Goal: Information Seeking & Learning: Learn about a topic

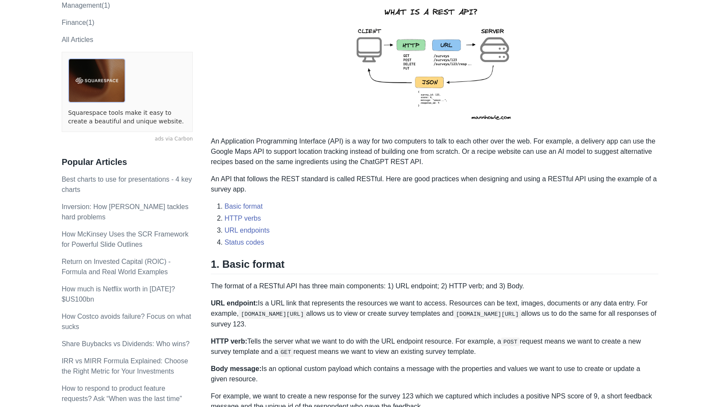
scroll to position [183, 0]
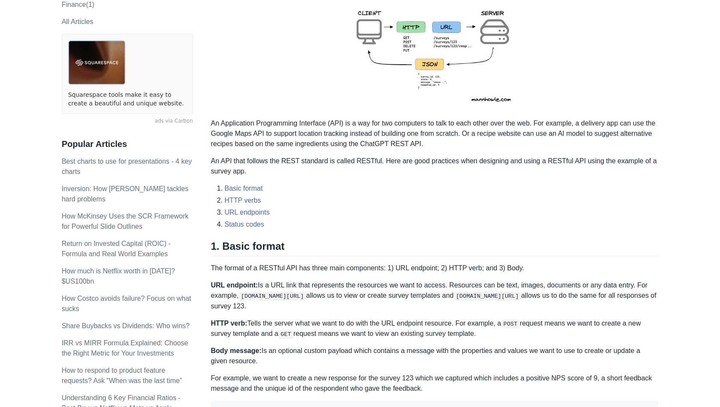
click at [484, 141] on p "An Application Programming Interface (API) is a way for two computers to talk t…" at bounding box center [435, 133] width 448 height 31
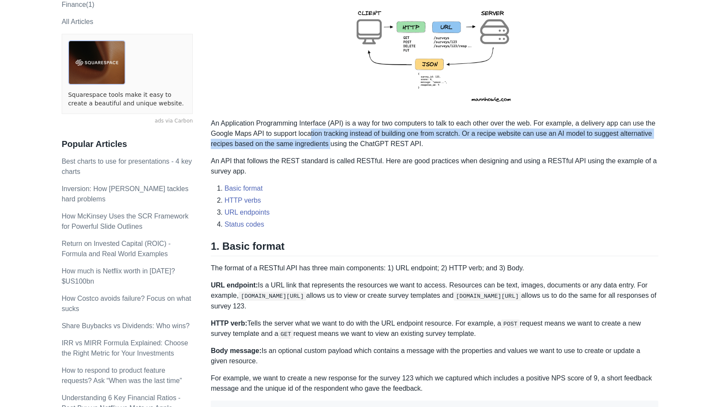
drag, startPoint x: 325, startPoint y: 129, endPoint x: 377, endPoint y: 139, distance: 53.2
click at [372, 139] on p "An Application Programming Interface (API) is a way for two computers to talk t…" at bounding box center [435, 133] width 448 height 31
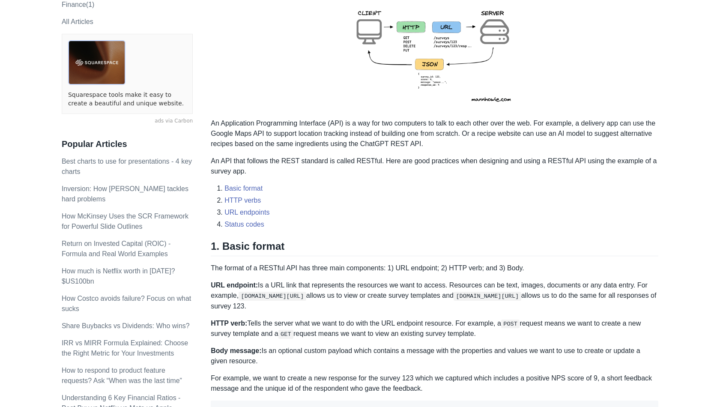
click at [377, 139] on p "An Application Programming Interface (API) is a way for two computers to talk t…" at bounding box center [435, 133] width 448 height 31
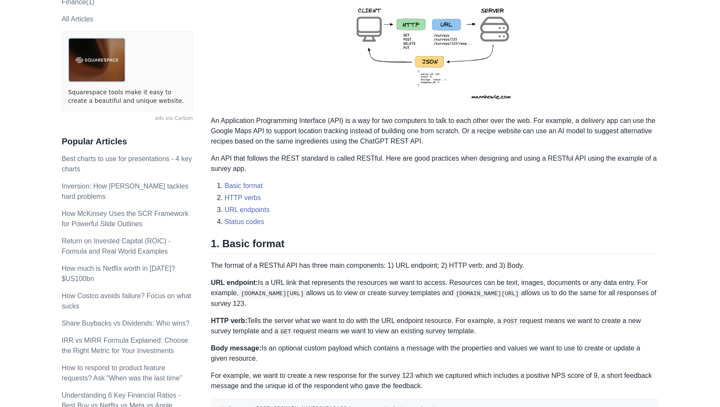
scroll to position [174, 0]
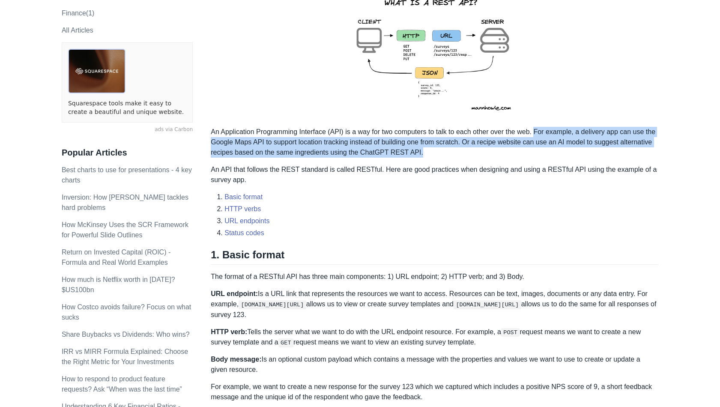
drag, startPoint x: 540, startPoint y: 133, endPoint x: 469, endPoint y: 149, distance: 73.0
click at [469, 149] on p "An Application Programming Interface (API) is a way for two computers to talk t…" at bounding box center [435, 142] width 448 height 31
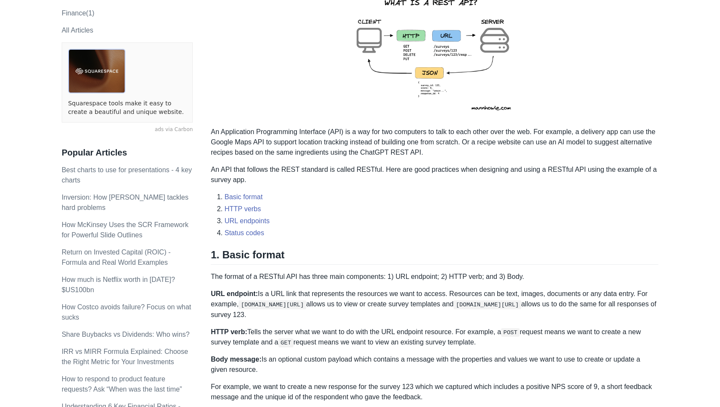
click at [468, 149] on p "An Application Programming Interface (API) is a way for two computers to talk t…" at bounding box center [435, 142] width 448 height 31
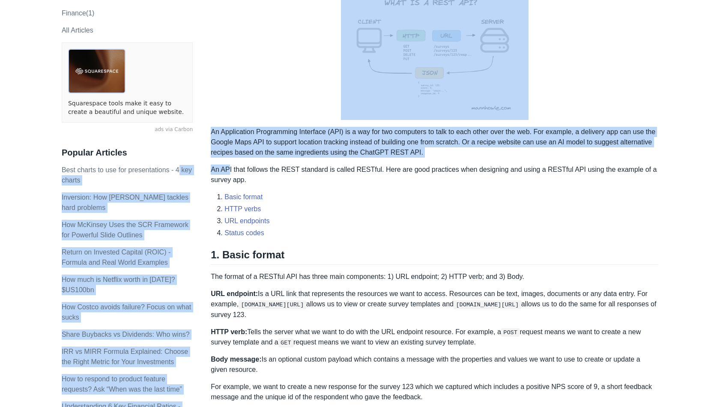
drag, startPoint x: 210, startPoint y: 170, endPoint x: 228, endPoint y: 172, distance: 18.2
click at [229, 172] on p "An API that follows the REST standard is called RESTful. Here are good practice…" at bounding box center [435, 174] width 448 height 21
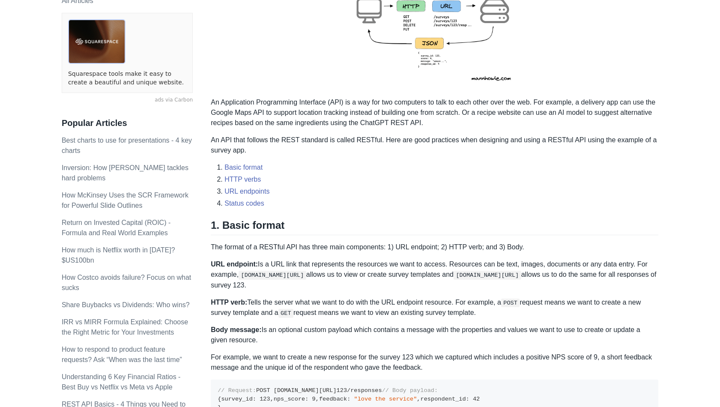
scroll to position [202, 0]
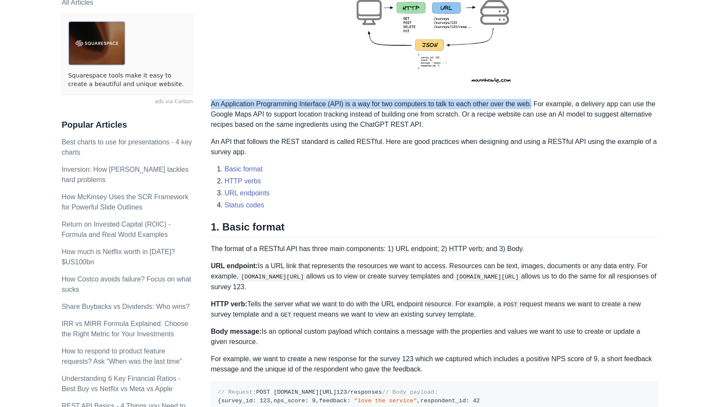
drag, startPoint x: 211, startPoint y: 105, endPoint x: 538, endPoint y: 105, distance: 327.2
click at [538, 105] on p "An Application Programming Interface (API) is a way for two computers to talk t…" at bounding box center [435, 114] width 448 height 31
copy p "An Application Programming Interface (API) is a way for two computers to talk t…"
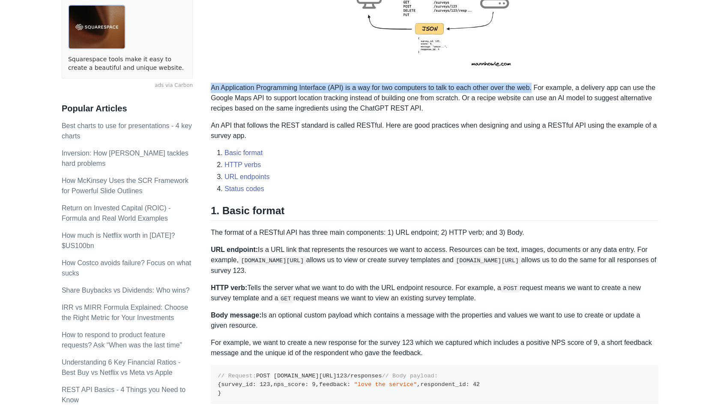
scroll to position [219, 0]
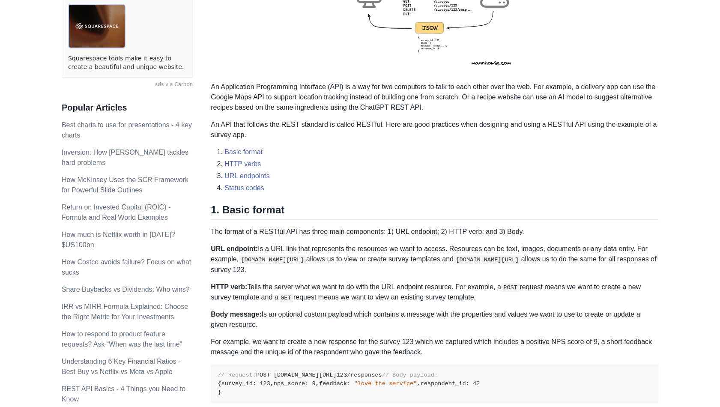
click at [343, 140] on p "An API that follows the REST standard is called RESTful. Here are good practice…" at bounding box center [435, 129] width 448 height 21
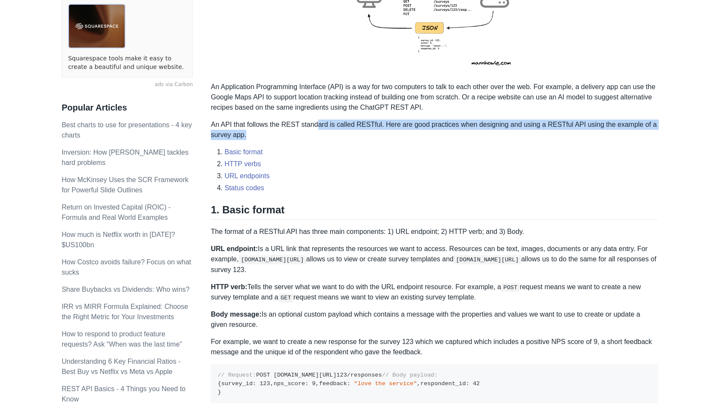
drag, startPoint x: 343, startPoint y: 134, endPoint x: 316, endPoint y: 125, distance: 27.6
click at [316, 125] on p "An API that follows the REST standard is called RESTful. Here are good practice…" at bounding box center [435, 129] width 448 height 21
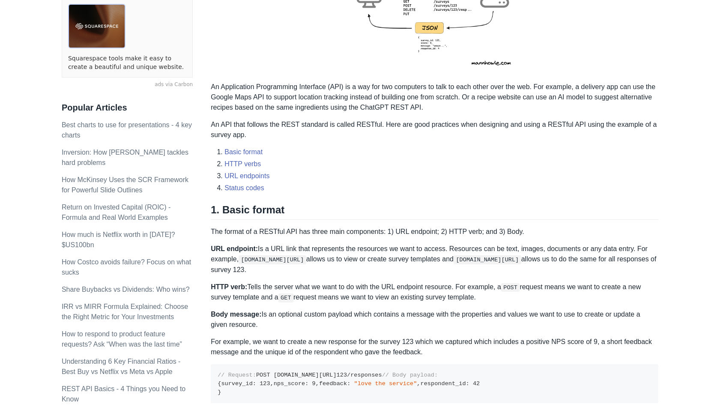
drag, startPoint x: 264, startPoint y: 251, endPoint x: 374, endPoint y: 275, distance: 112.1
click at [333, 272] on p "URL endpoint: Is a URL link that represents the resources we want to access. Re…" at bounding box center [435, 259] width 448 height 31
drag, startPoint x: 376, startPoint y: 274, endPoint x: 370, endPoint y: 276, distance: 5.8
click at [376, 274] on p "URL endpoint: Is a URL link that represents the resources we want to access. Re…" at bounding box center [435, 259] width 448 height 31
drag, startPoint x: 324, startPoint y: 280, endPoint x: 499, endPoint y: 301, distance: 176.9
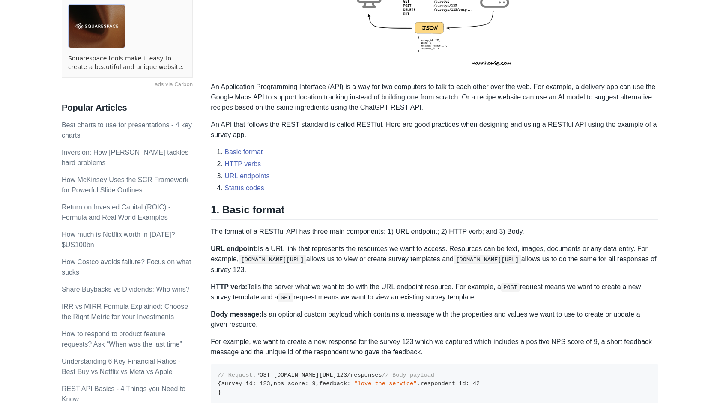
drag, startPoint x: 500, startPoint y: 301, endPoint x: 494, endPoint y: 325, distance: 24.8
click at [500, 301] on p "HTTP verb: Tells the server what we want to do with the URL endpoint resource. …" at bounding box center [435, 292] width 448 height 21
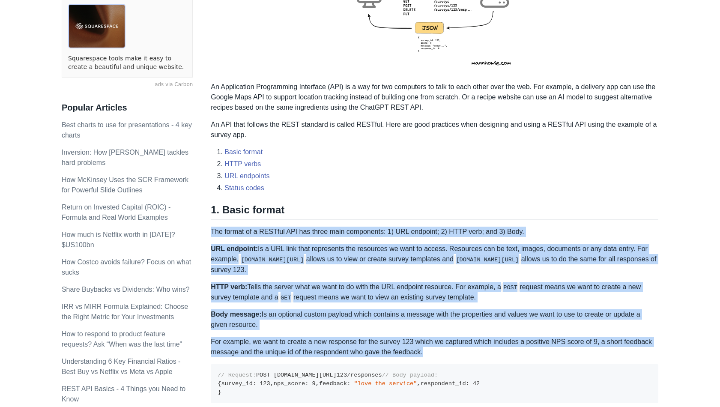
drag, startPoint x: 471, startPoint y: 350, endPoint x: 212, endPoint y: 227, distance: 287.1
copy div "The format of a RESTful API has three main components: 1) URL endpoint; 2) HTTP…"
click at [267, 229] on p "The format of a RESTful API has three main components: 1) URL endpoint; 2) HTTP…" at bounding box center [435, 232] width 448 height 10
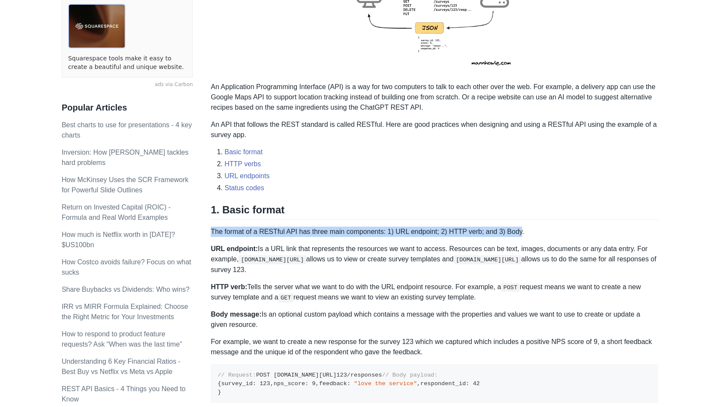
drag, startPoint x: 212, startPoint y: 232, endPoint x: 523, endPoint y: 233, distance: 310.5
click at [523, 233] on p "The format of a RESTful API has three main components: 1) URL endpoint; 2) HTTP…" at bounding box center [435, 232] width 448 height 10
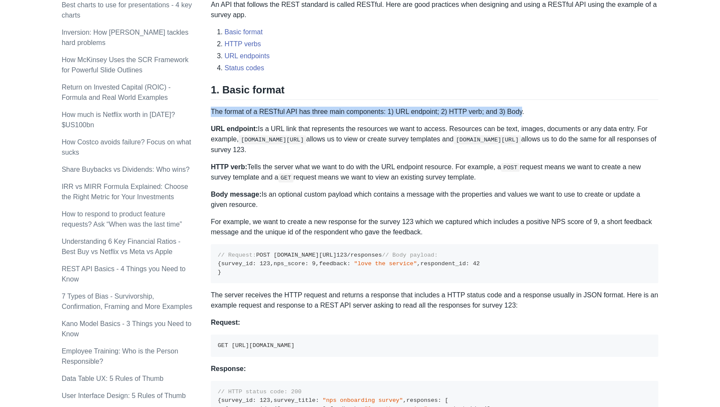
scroll to position [339, 0]
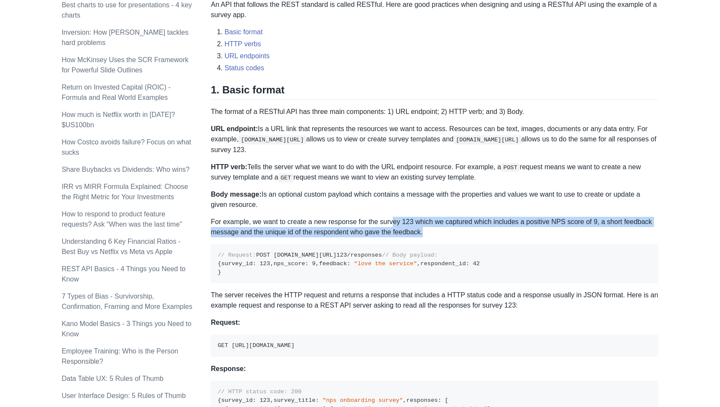
drag, startPoint x: 394, startPoint y: 217, endPoint x: 451, endPoint y: 236, distance: 59.6
click at [451, 236] on p "For example, we want to create a new response for the survey 123 which we captu…" at bounding box center [435, 227] width 448 height 21
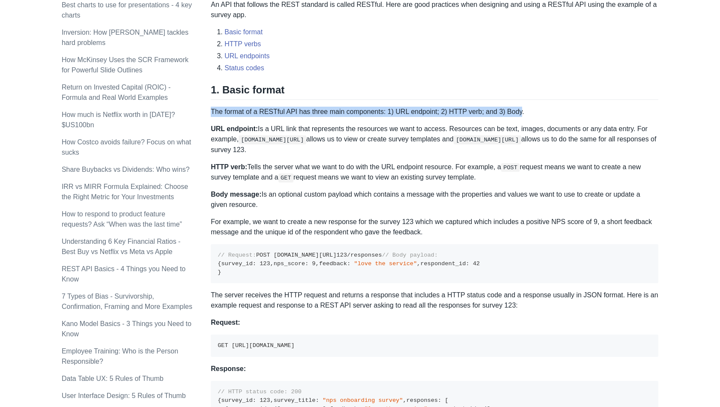
drag, startPoint x: 211, startPoint y: 115, endPoint x: 524, endPoint y: 116, distance: 313.1
click at [524, 116] on p "The format of a RESTful API has three main components: 1) URL endpoint; 2) HTTP…" at bounding box center [435, 112] width 448 height 10
copy p "The format of a RESTful API has three main components: 1) URL endpoint; 2) HTTP…"
drag, startPoint x: 78, startPoint y: 181, endPoint x: 301, endPoint y: 204, distance: 224.4
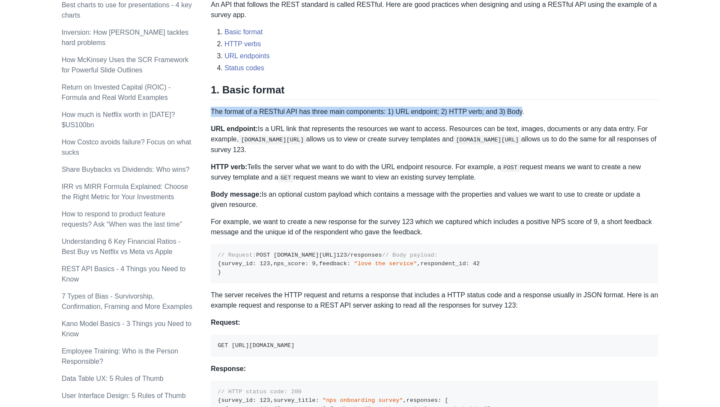
click at [301, 204] on p "Body message: Is an optional custom payload which contains a message with the p…" at bounding box center [435, 199] width 448 height 21
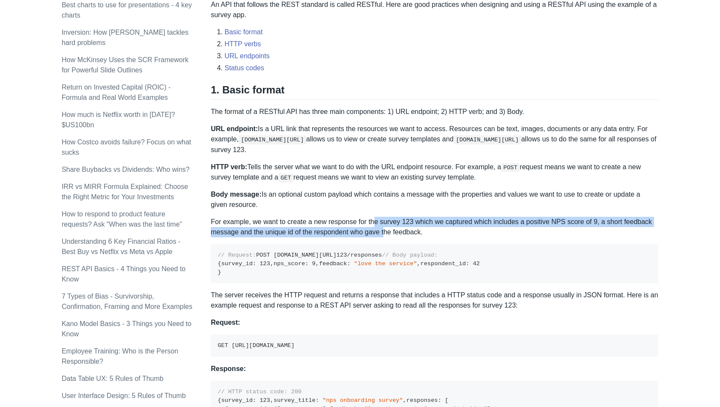
drag, startPoint x: 417, startPoint y: 235, endPoint x: 361, endPoint y: 212, distance: 61.1
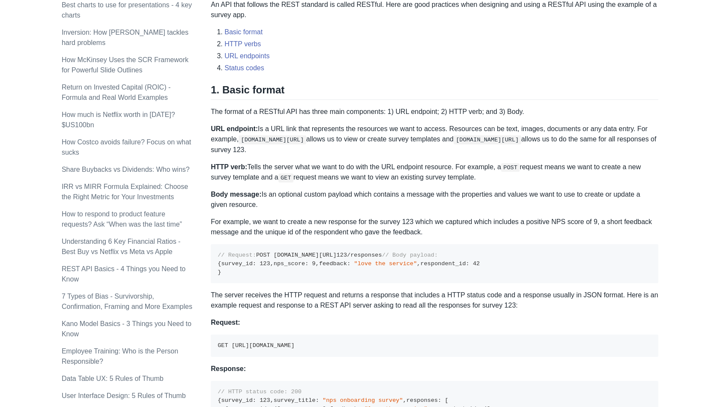
drag, startPoint x: 359, startPoint y: 204, endPoint x: 212, endPoint y: 128, distance: 165.7
copy div "URL endpoint: Is a URL link that represents the resources we want to access. Re…"
click at [325, 127] on p "URL endpoint: Is a URL link that represents the resources we want to access. Re…" at bounding box center [435, 139] width 448 height 31
drag, startPoint x: 212, startPoint y: 111, endPoint x: 280, endPoint y: 202, distance: 113.2
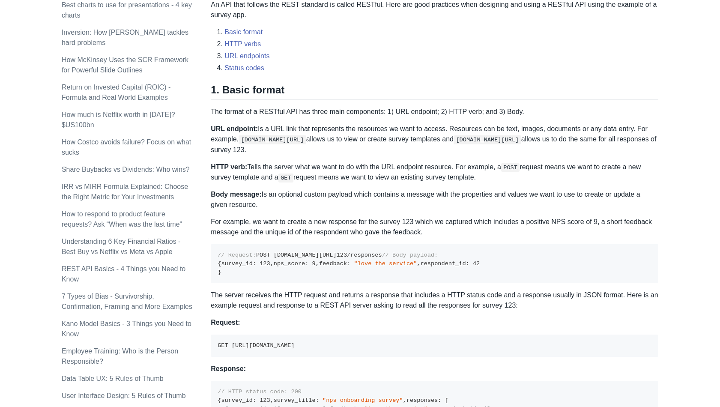
copy div "The format of a RESTful API has three main components: 1) URL endpoint; 2) HTTP…"
drag, startPoint x: 362, startPoint y: 224, endPoint x: 330, endPoint y: 227, distance: 32.3
click at [362, 224] on p "For example, we want to create a new response for the survey 123 which we captu…" at bounding box center [435, 227] width 448 height 21
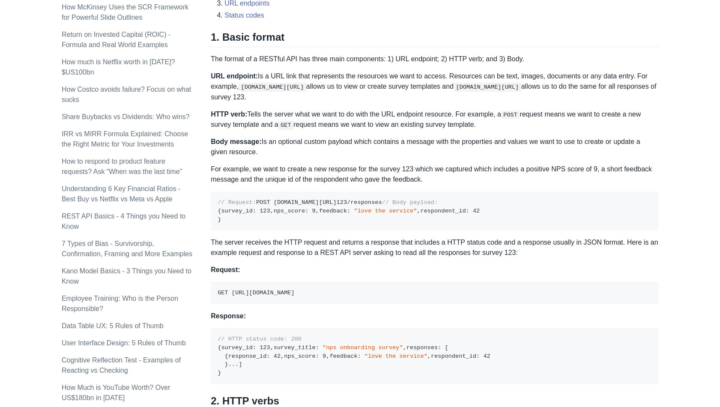
scroll to position [407, 0]
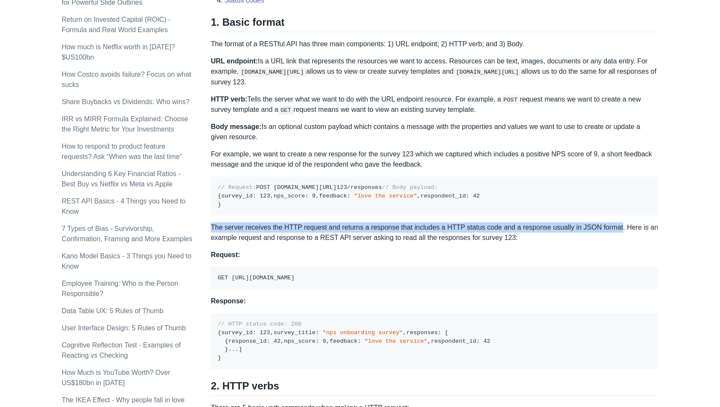
drag, startPoint x: 212, startPoint y: 284, endPoint x: 628, endPoint y: 284, distance: 416.3
click at [628, 243] on p "The server receives the HTTP request and returns a response that includes a HTT…" at bounding box center [435, 232] width 448 height 21
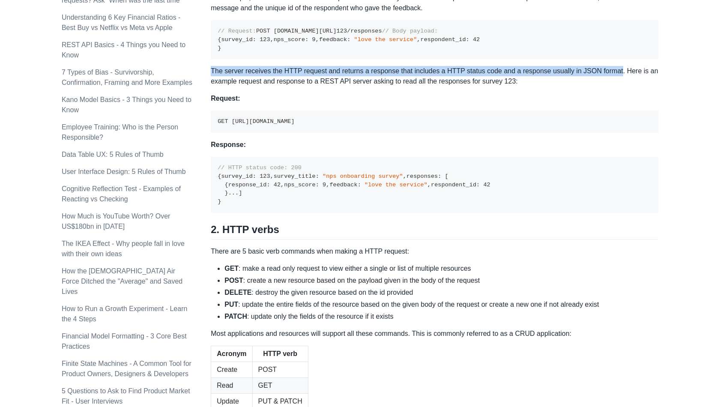
scroll to position [564, 0]
copy p "The server receives the HTTP request and returns a response that includes a HTT…"
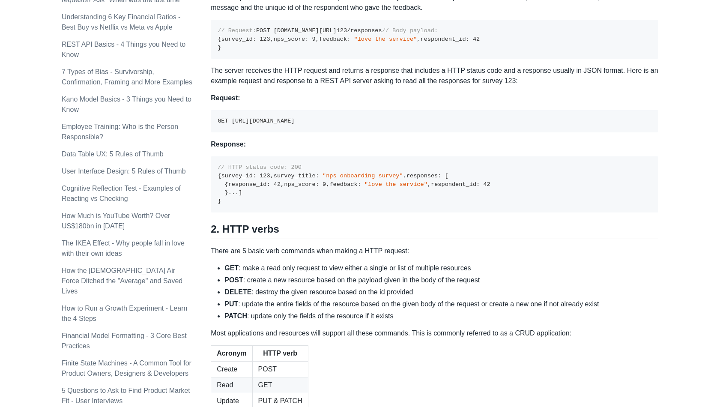
click at [328, 212] on pre "// HTTP status code: 200 { survey_id : 123 , survey_title : "nps onboarding sur…" at bounding box center [435, 184] width 448 height 56
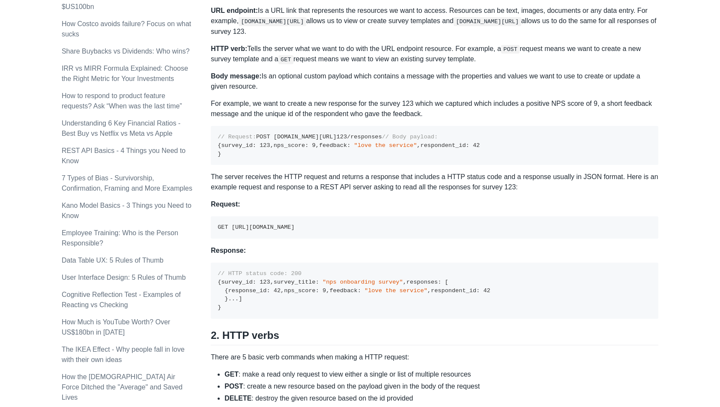
scroll to position [457, 0]
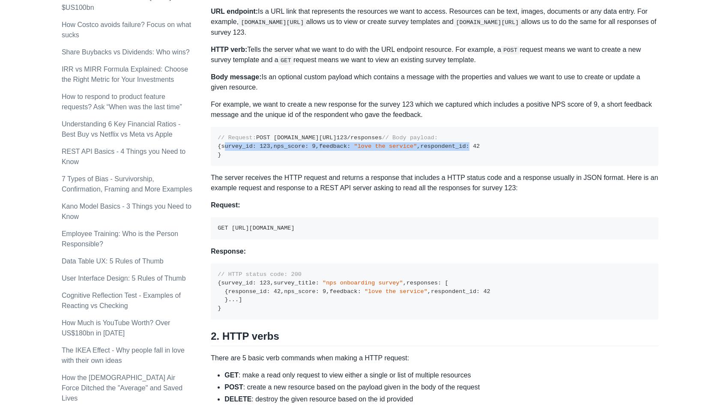
drag, startPoint x: 274, startPoint y: 204, endPoint x: 213, endPoint y: 180, distance: 65.1
click at [212, 166] on pre "// Request: POST [DOMAIN_NAME][URL] 123 /responses // Body payload: { survey_id…" at bounding box center [435, 146] width 448 height 39
click at [213, 166] on pre "// Request: POST [DOMAIN_NAME][URL] 123 /responses // Body payload: { survey_id…" at bounding box center [435, 146] width 448 height 39
drag, startPoint x: 216, startPoint y: 172, endPoint x: 239, endPoint y: 212, distance: 45.8
click at [239, 166] on pre "// Request: POST [DOMAIN_NAME][URL] 123 /responses // Body payload: { survey_id…" at bounding box center [435, 146] width 448 height 39
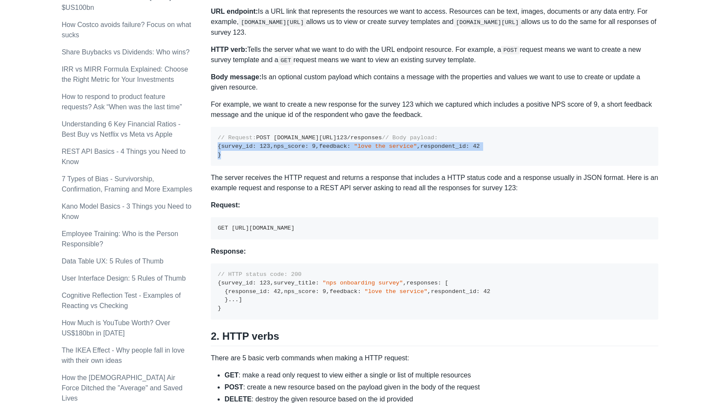
click at [239, 166] on pre "// Request: POST [DOMAIN_NAME][URL] 123 /responses // Body payload: { survey_id…" at bounding box center [435, 146] width 448 height 39
drag, startPoint x: 246, startPoint y: 211, endPoint x: 216, endPoint y: 171, distance: 49.8
click at [216, 166] on pre "// Request: POST [DOMAIN_NAME][URL] 123 /responses // Body payload: { survey_id…" at bounding box center [435, 146] width 448 height 39
drag, startPoint x: 218, startPoint y: 170, endPoint x: 249, endPoint y: 212, distance: 52.6
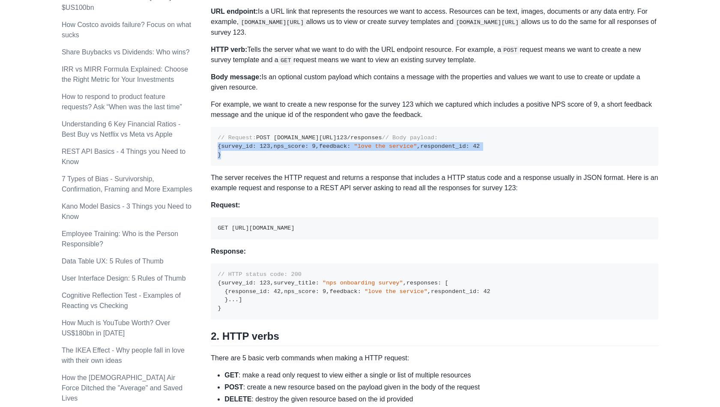
click at [249, 166] on pre "// Request: POST [DOMAIN_NAME][URL] 123 /responses // Body payload: { survey_id…" at bounding box center [435, 146] width 448 height 39
drag, startPoint x: 253, startPoint y: 213, endPoint x: 218, endPoint y: 172, distance: 53.8
click at [218, 166] on pre "// Request: POST [DOMAIN_NAME][URL] 123 /responses // Body payload: { survey_id…" at bounding box center [435, 146] width 448 height 39
click at [416, 193] on p "The server receives the HTTP request and returns a response that includes a HTT…" at bounding box center [435, 183] width 448 height 21
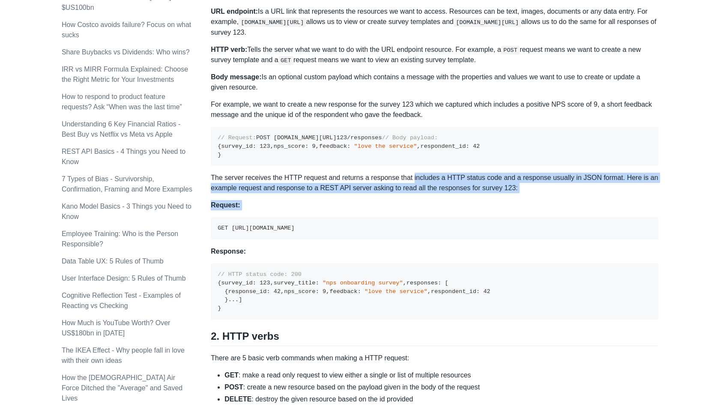
drag, startPoint x: 418, startPoint y: 237, endPoint x: 492, endPoint y: 270, distance: 81.9
click at [492, 270] on div "A REST API is the most common standard used between Clients (a person or applic…" at bounding box center [435, 345] width 448 height 1335
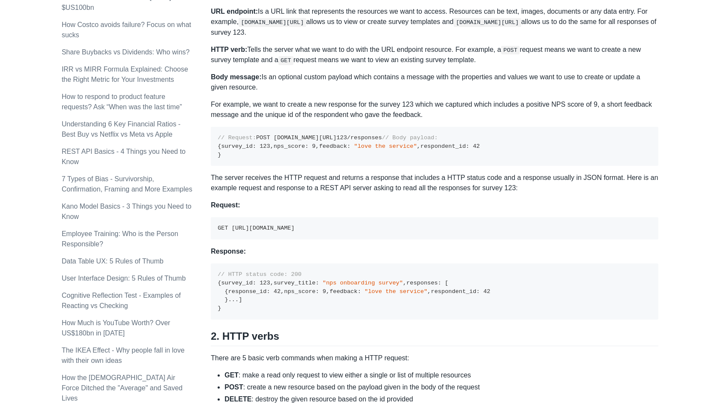
click at [492, 270] on div "A REST API is the most common standard used between Clients (a person or applic…" at bounding box center [435, 345] width 448 height 1335
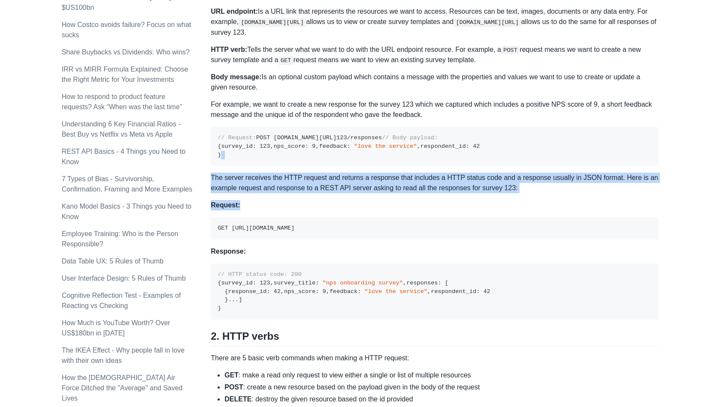
drag, startPoint x: 479, startPoint y: 248, endPoint x: 379, endPoint y: 219, distance: 103.7
click at [379, 219] on div "A REST API is the most common standard used between Clients (a person or applic…" at bounding box center [435, 345] width 448 height 1335
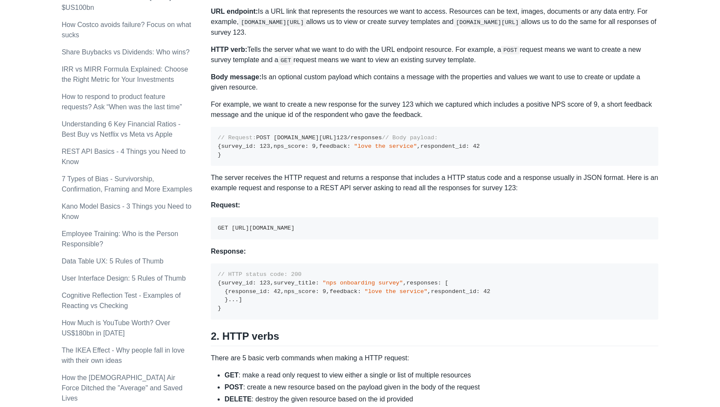
click at [379, 166] on pre "// Request: POST [DOMAIN_NAME][URL] 123 /responses // Body payload: { survey_id…" at bounding box center [435, 146] width 448 height 39
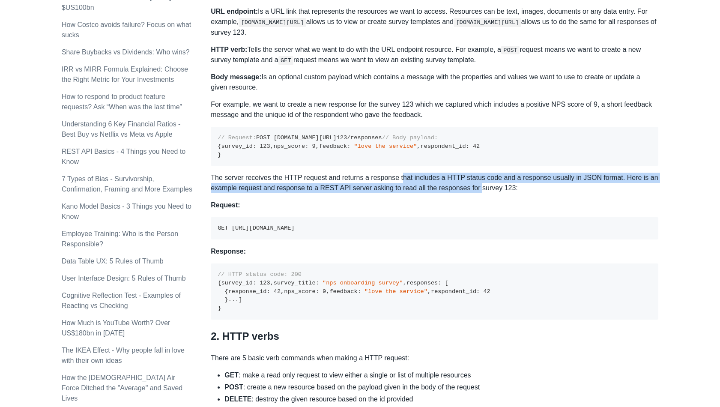
drag, startPoint x: 405, startPoint y: 229, endPoint x: 495, endPoint y: 246, distance: 91.1
click at [495, 193] on p "The server receives the HTTP request and returns a response that includes a HTT…" at bounding box center [435, 183] width 448 height 21
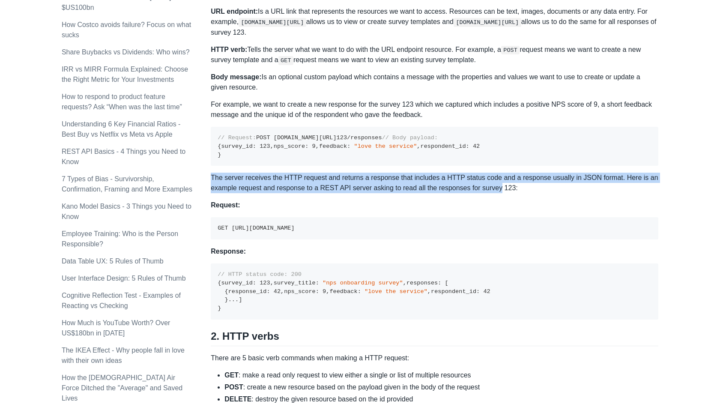
drag, startPoint x: 495, startPoint y: 246, endPoint x: 437, endPoint y: 228, distance: 60.5
click at [437, 193] on p "The server receives the HTTP request and returns a response that includes a HTT…" at bounding box center [435, 183] width 448 height 21
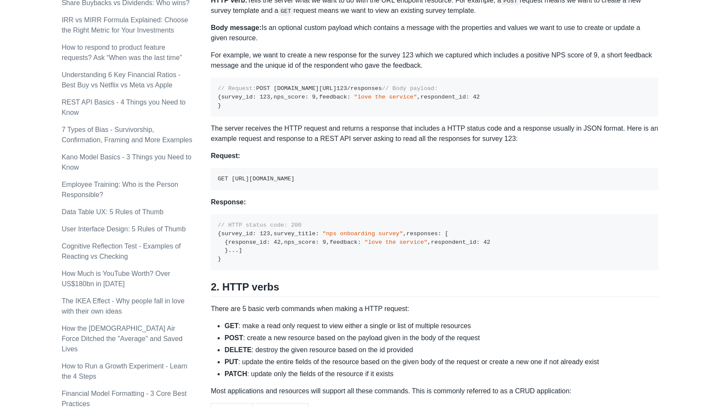
scroll to position [507, 0]
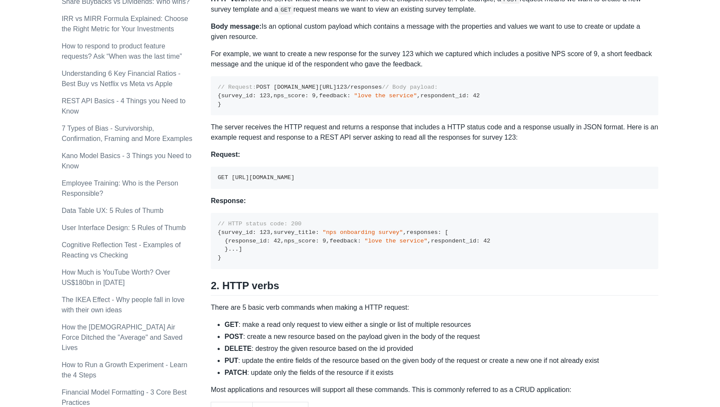
drag, startPoint x: 405, startPoint y: 171, endPoint x: 597, endPoint y: 19, distance: 244.5
click at [405, 115] on pre "// Request: POST [DOMAIN_NAME][URL] 123 /responses // Body payload: { survey_id…" at bounding box center [435, 95] width 448 height 39
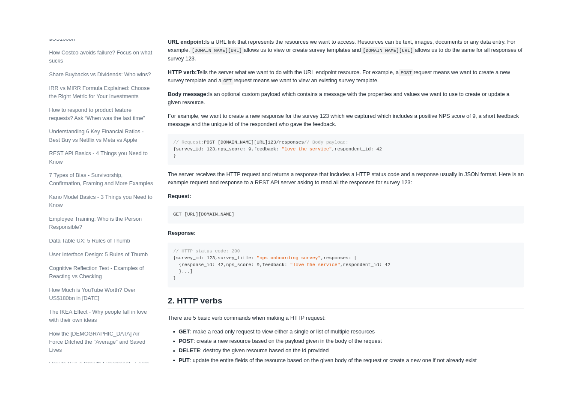
scroll to position [472, 0]
